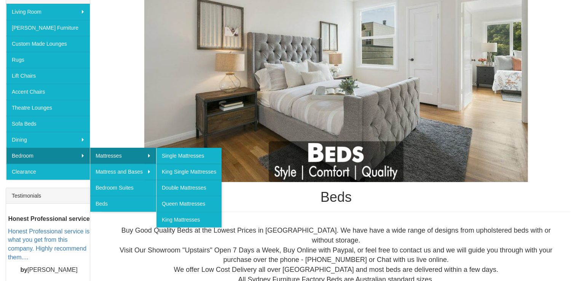
scroll to position [152, 0]
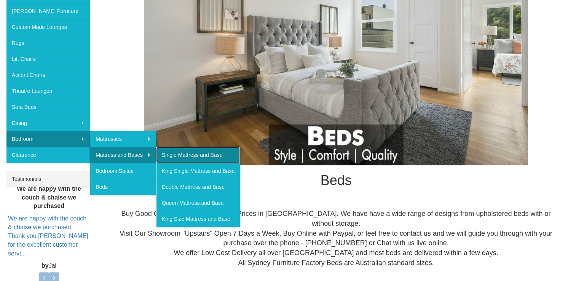
click at [181, 154] on link "Single Mattress and Base" at bounding box center [198, 155] width 84 height 16
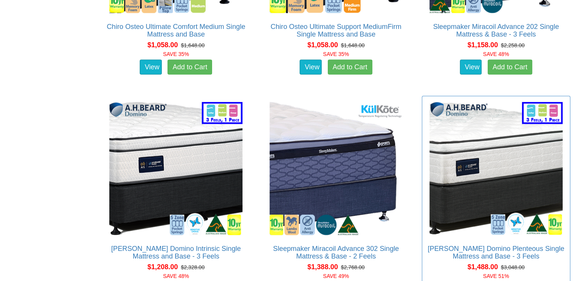
scroll to position [1714, 0]
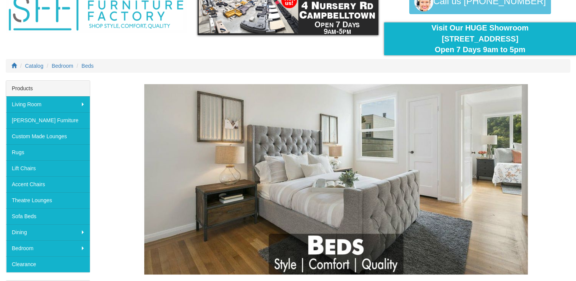
scroll to position [38, 0]
